Goal: Transaction & Acquisition: Subscribe to service/newsletter

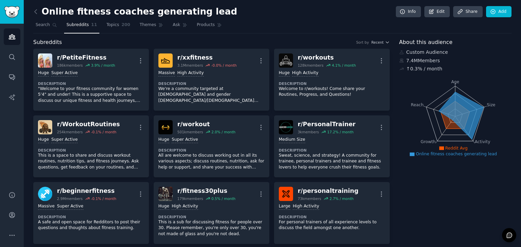
click at [520, 47] on main "Online fitness coaches generating lead Info Edit Share Add Search Subreddits 11…" at bounding box center [272, 123] width 497 height 247
click at [11, 56] on icon "Sidebar" at bounding box center [11, 57] width 7 height 7
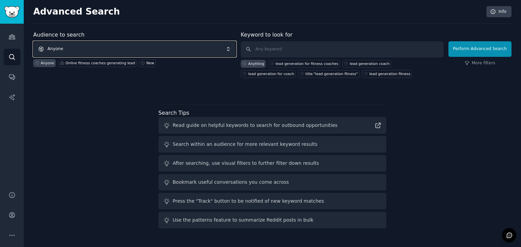
click at [137, 45] on span "Anyone" at bounding box center [134, 49] width 203 height 16
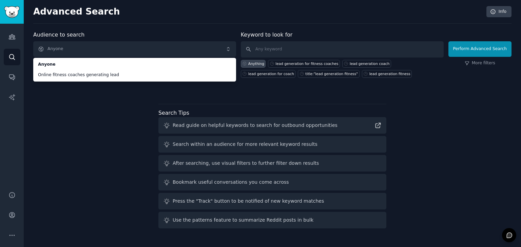
click at [108, 91] on div at bounding box center [272, 89] width 478 height 5
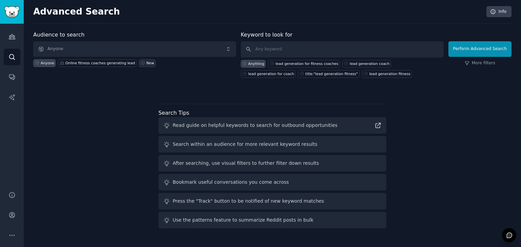
click at [139, 62] on link "New" at bounding box center [147, 63] width 17 height 8
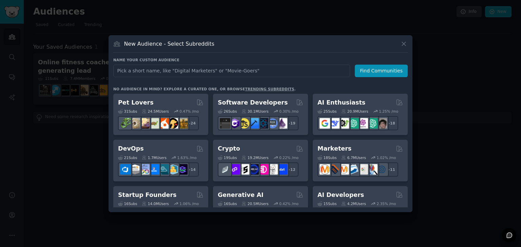
drag, startPoint x: 142, startPoint y: 70, endPoint x: 137, endPoint y: 68, distance: 5.7
click at [137, 68] on input "text" at bounding box center [231, 71] width 237 height 13
click at [403, 42] on icon at bounding box center [403, 43] width 7 height 7
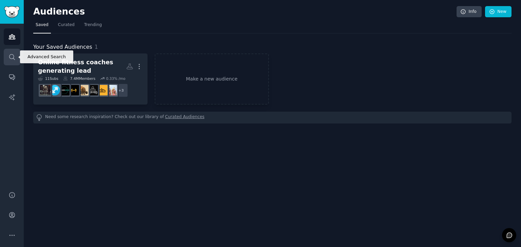
click at [11, 59] on icon "Sidebar" at bounding box center [11, 56] width 5 height 5
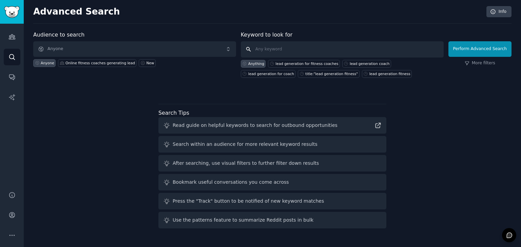
click at [281, 50] on input "text" at bounding box center [342, 49] width 203 height 16
paste input "lead generation for fitness coaches"
type input "lead generation for fitness coaches"
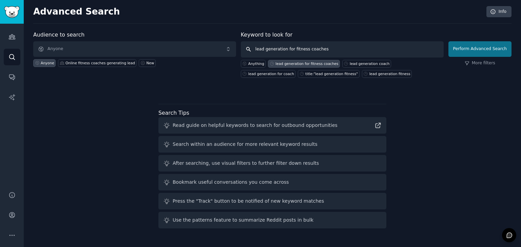
click button "Perform Advanced Search" at bounding box center [479, 49] width 63 height 16
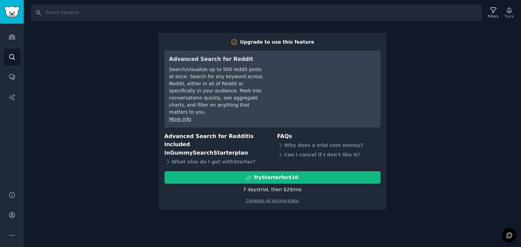
click at [389, 68] on div "Search Filters Track Upgrade to use this feature Advanced Search for Reddit Sea…" at bounding box center [272, 123] width 497 height 247
click at [275, 199] on link "Compare all pricing plans" at bounding box center [272, 201] width 53 height 5
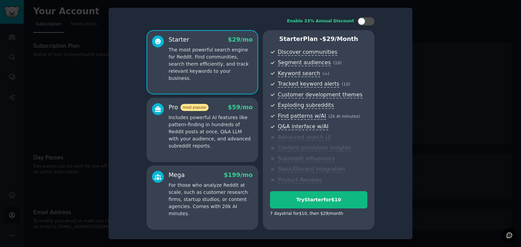
click at [81, 111] on div at bounding box center [260, 123] width 521 height 247
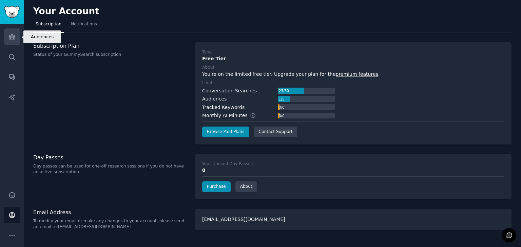
click at [12, 35] on icon "Sidebar" at bounding box center [11, 36] width 7 height 7
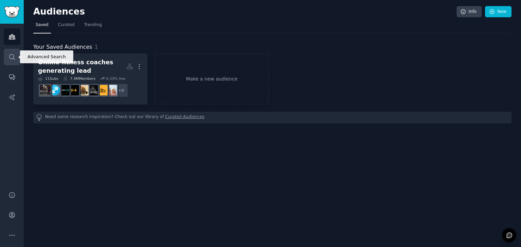
click at [14, 52] on link "Search" at bounding box center [12, 57] width 17 height 17
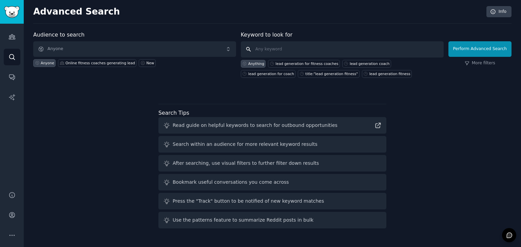
click at [282, 55] on input "text" at bounding box center [342, 49] width 203 height 16
paste input "lead generation for fitness coaches"
type input "lead generation for fitness coaches"
click button "Perform Advanced Search" at bounding box center [479, 49] width 63 height 16
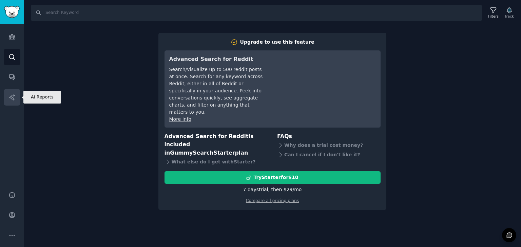
click at [14, 97] on icon "Sidebar" at bounding box center [11, 97] width 7 height 7
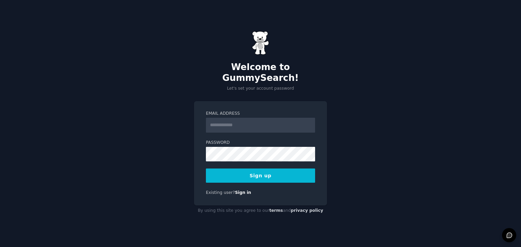
click at [253, 126] on input "Email Address" at bounding box center [260, 125] width 109 height 15
click at [238, 118] on input "**********" at bounding box center [260, 125] width 109 height 15
click at [247, 171] on button "Sign up" at bounding box center [260, 176] width 109 height 14
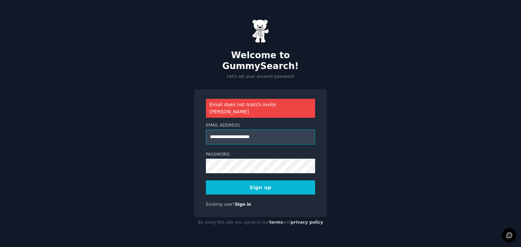
click at [267, 132] on input "**********" at bounding box center [260, 137] width 109 height 15
type input "**********"
click at [262, 187] on div "**********" at bounding box center [260, 153] width 133 height 128
click at [259, 181] on button "Sign up" at bounding box center [260, 188] width 109 height 14
